Goal: Navigation & Orientation: Find specific page/section

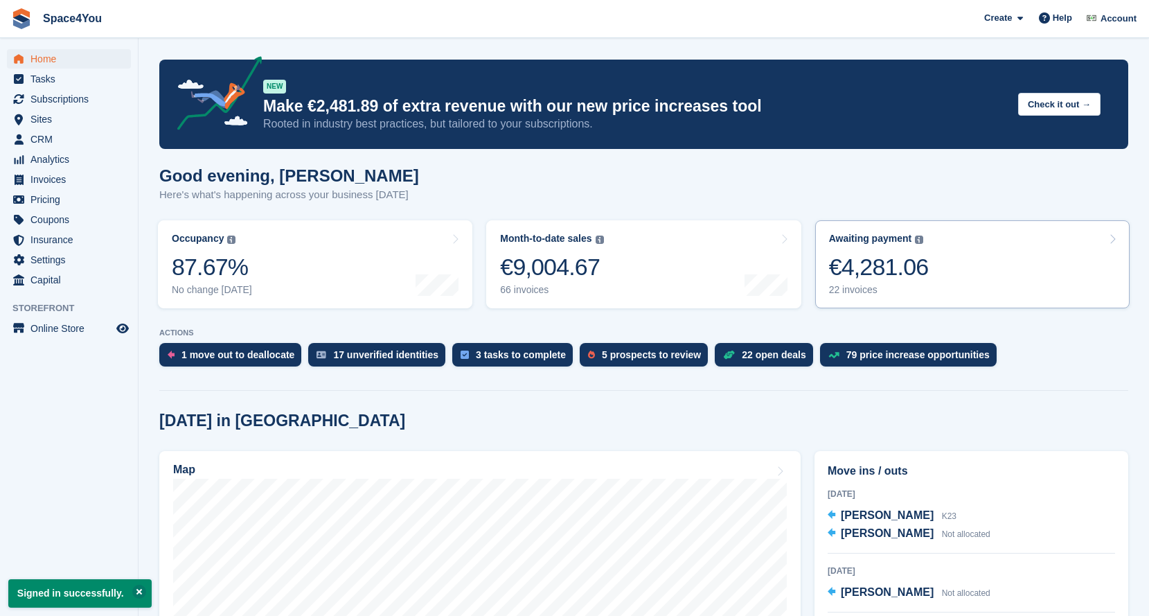
click at [876, 282] on div "Awaiting payment The total outstanding balance on all open invoices. €4,281.06 …" at bounding box center [879, 264] width 100 height 63
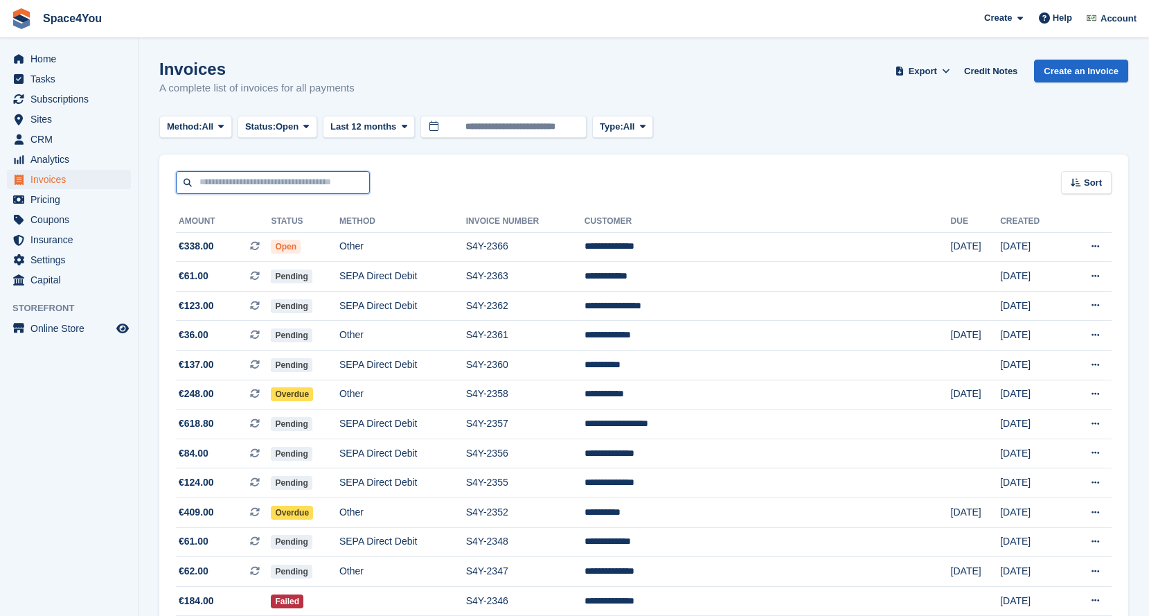
click at [287, 186] on input "text" at bounding box center [273, 182] width 194 height 23
type input "*****"
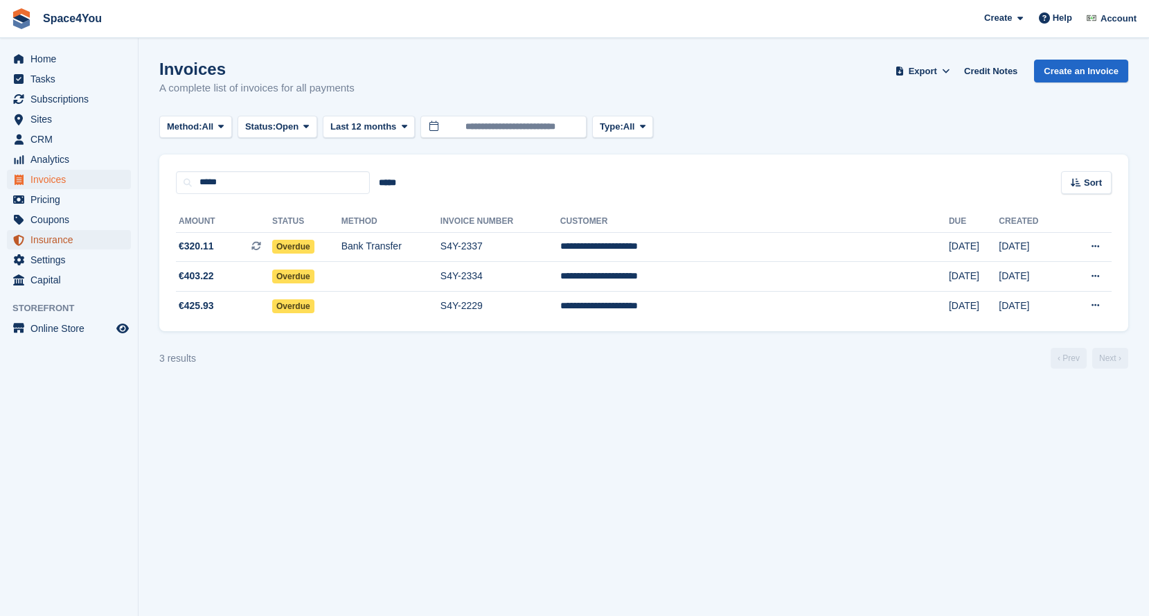
click at [75, 239] on span "Insurance" at bounding box center [71, 239] width 83 height 19
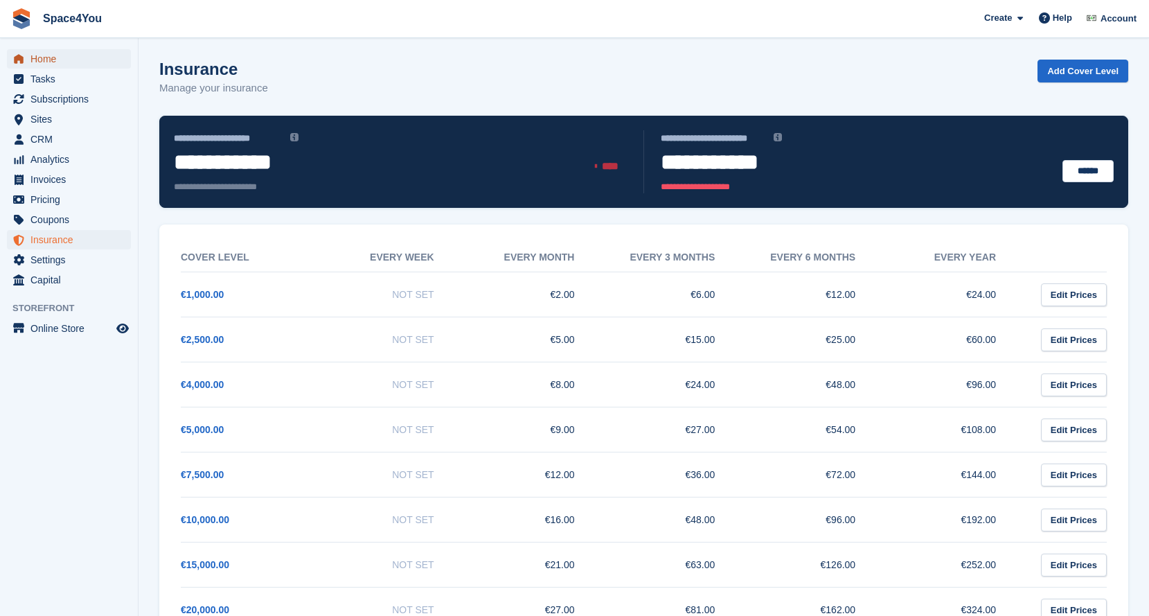
click at [64, 66] on span "Home" at bounding box center [71, 58] width 83 height 19
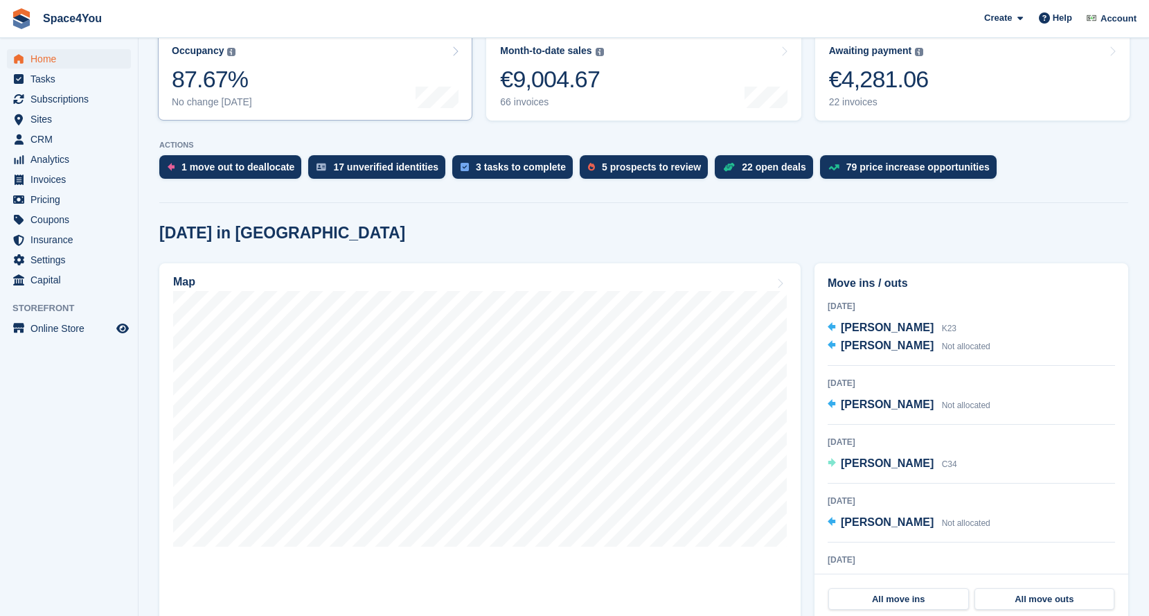
scroll to position [191, 0]
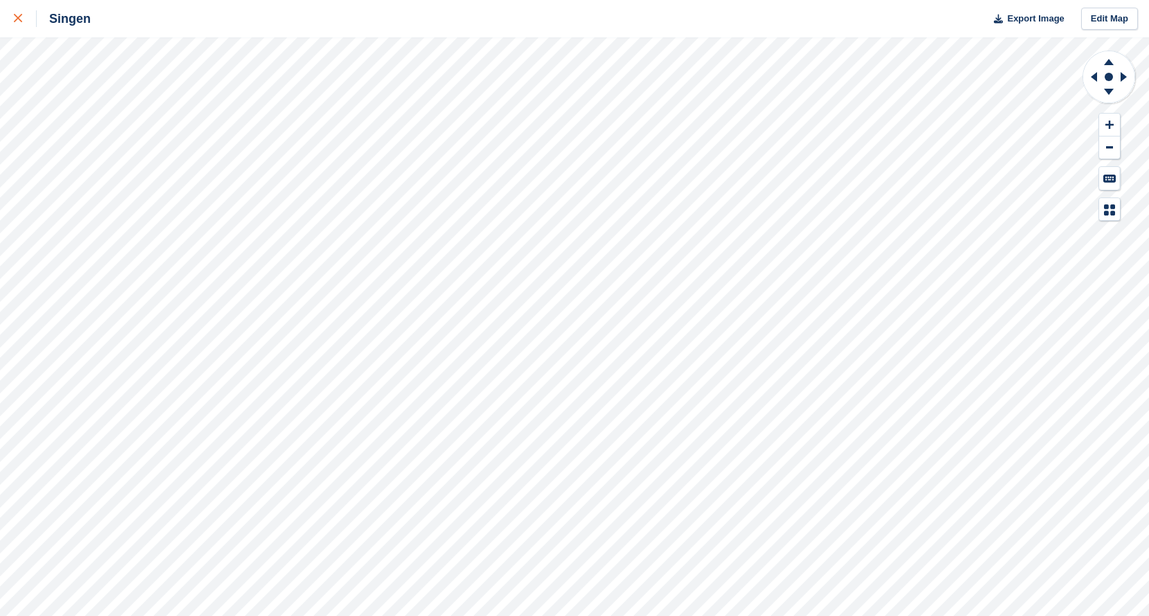
click at [19, 10] on div at bounding box center [25, 18] width 23 height 17
